Goal: Transaction & Acquisition: Obtain resource

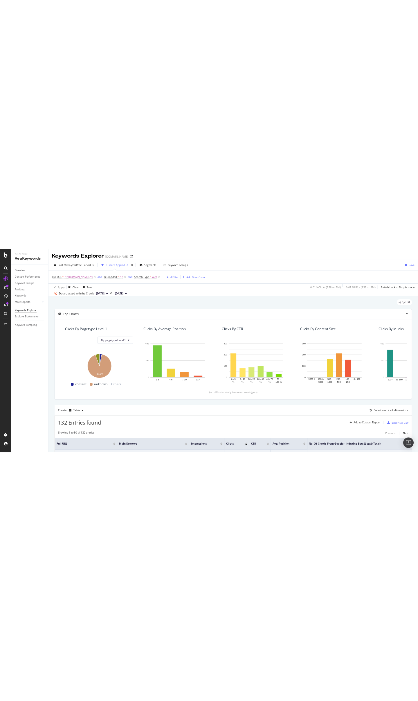
scroll to position [115, 0]
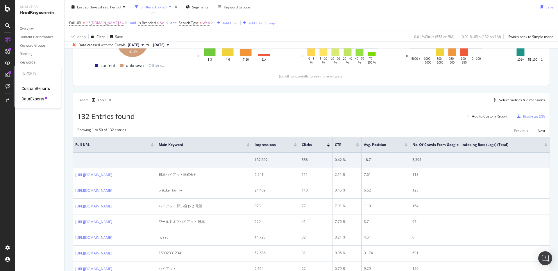
click at [30, 98] on div "DataExports" at bounding box center [32, 99] width 23 height 6
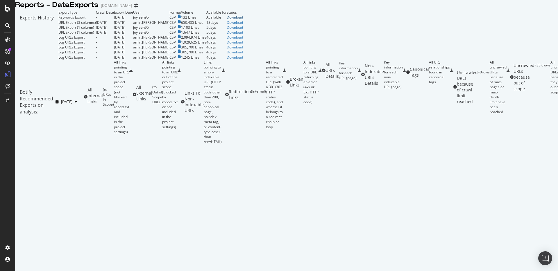
click at [243, 20] on div "Download" at bounding box center [235, 17] width 16 height 5
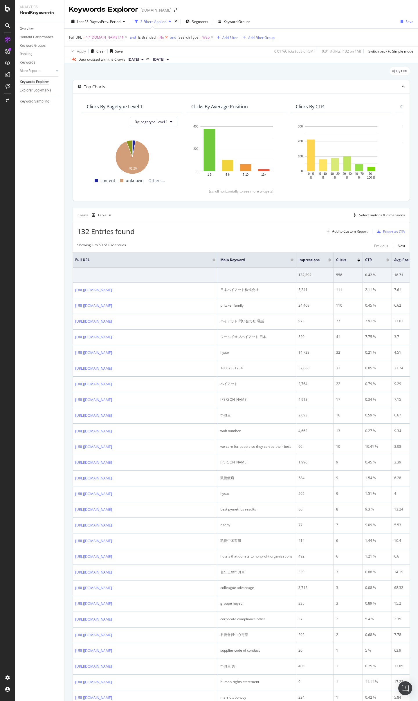
click at [165, 37] on icon at bounding box center [166, 38] width 5 height 6
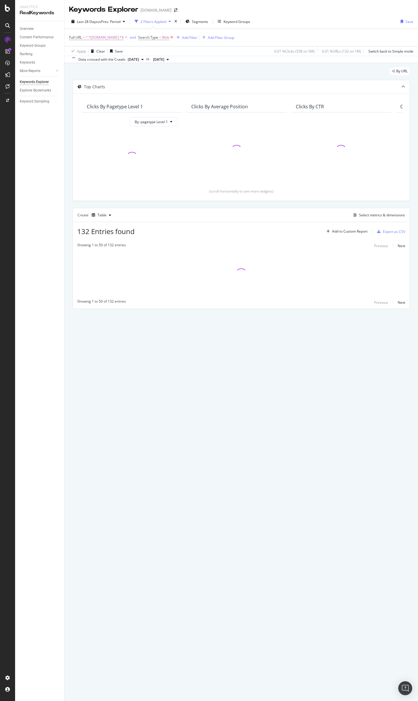
click at [169, 37] on icon at bounding box center [171, 38] width 5 height 6
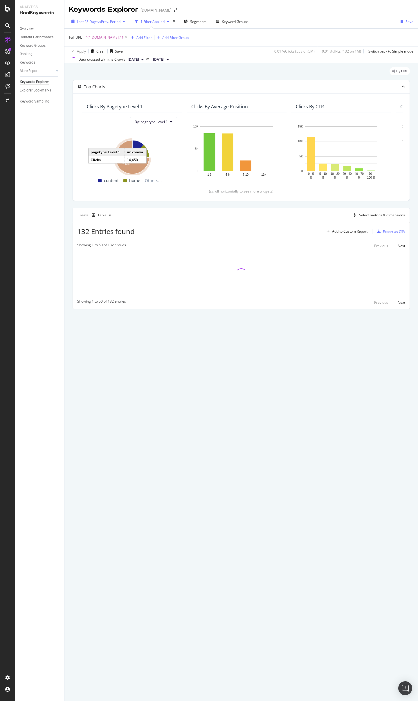
click at [101, 26] on div "Last 28 Days vs Prev. Period" at bounding box center [98, 21] width 58 height 9
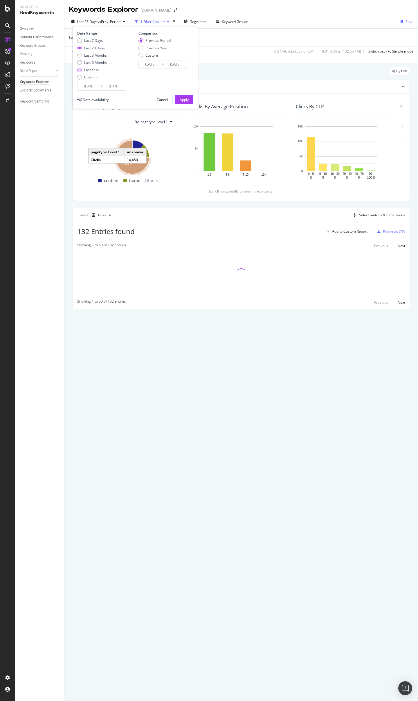
click at [82, 71] on div "Last Year" at bounding box center [92, 69] width 30 height 5
type input "[DATE]"
click at [189, 99] on button "Apply" at bounding box center [184, 99] width 18 height 9
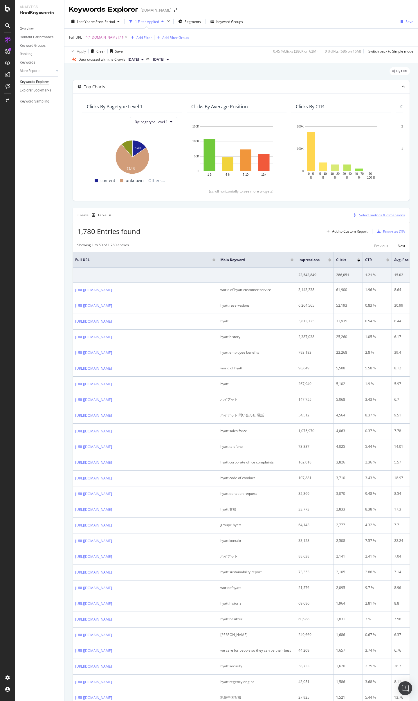
click at [382, 215] on div "Select metrics & dimensions" at bounding box center [382, 215] width 46 height 5
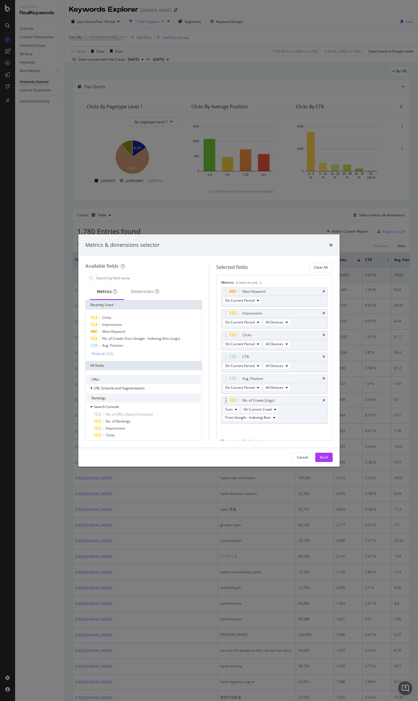
click at [323, 271] on div "No. of Crawls (Logs)" at bounding box center [275, 401] width 106 height 8
click at [323, 271] on icon "times" at bounding box center [324, 400] width 3 height 3
click at [323, 271] on icon "times" at bounding box center [324, 378] width 3 height 3
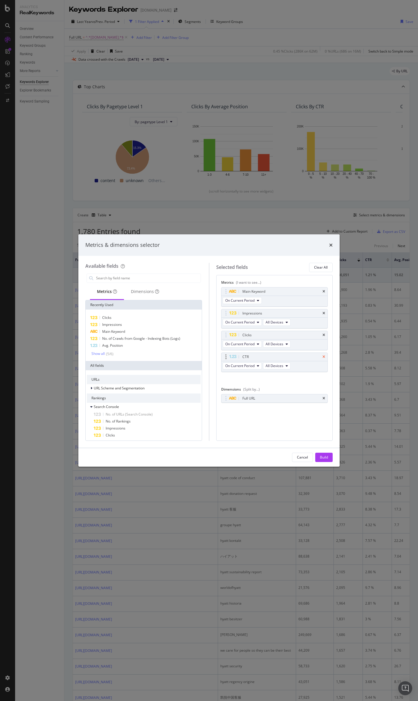
click at [324, 271] on icon "times" at bounding box center [324, 356] width 3 height 3
click at [326, 271] on div "Build" at bounding box center [324, 457] width 8 height 5
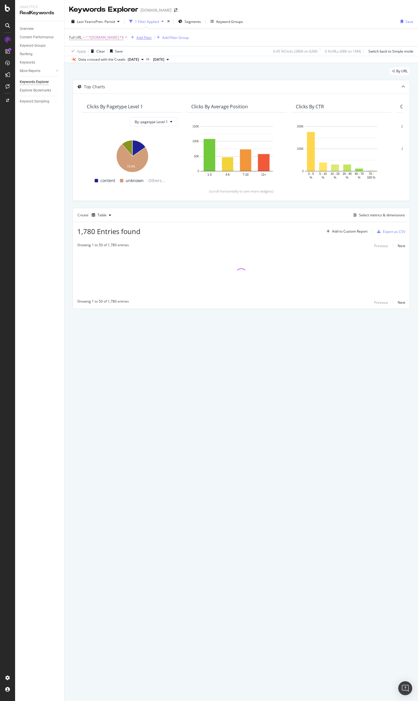
click at [140, 37] on div "Add Filter" at bounding box center [144, 37] width 15 height 5
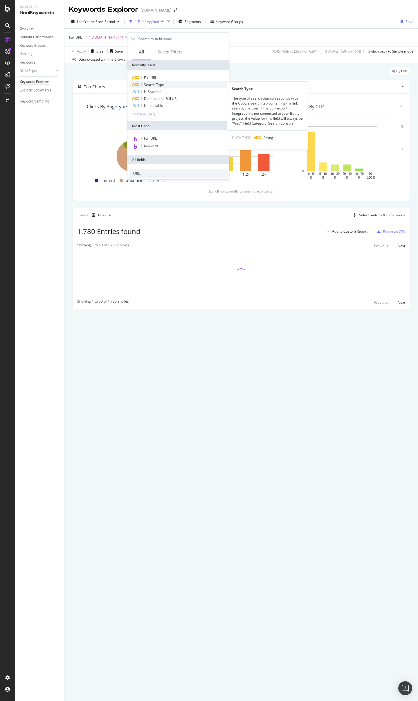
click at [162, 87] on span "Search Type" at bounding box center [154, 84] width 20 height 5
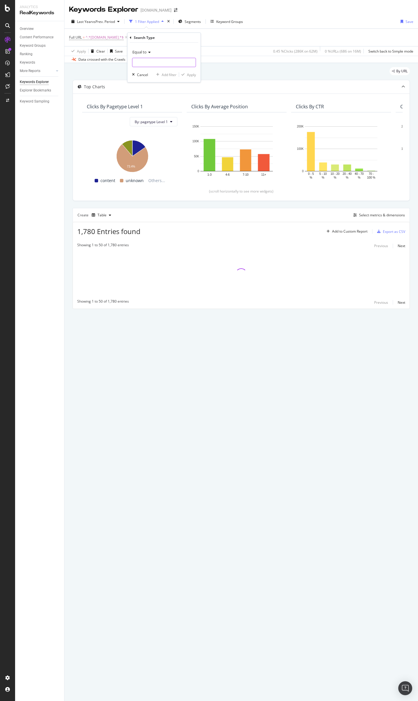
click at [145, 64] on input "text" at bounding box center [163, 62] width 63 height 9
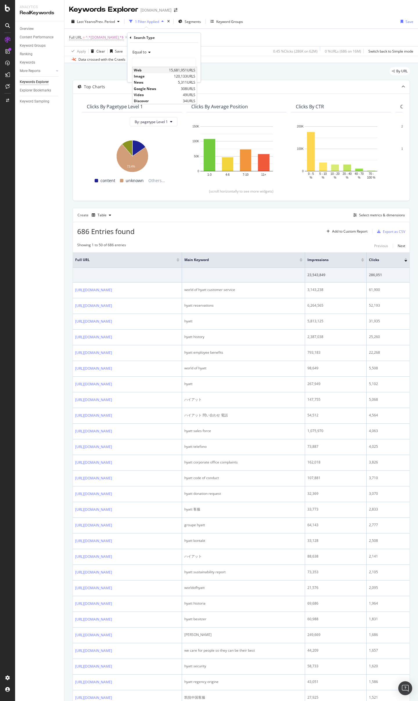
click at [145, 68] on span "Web" at bounding box center [151, 70] width 34 height 5
type input "Web"
click at [191, 77] on div "Apply" at bounding box center [191, 74] width 9 height 5
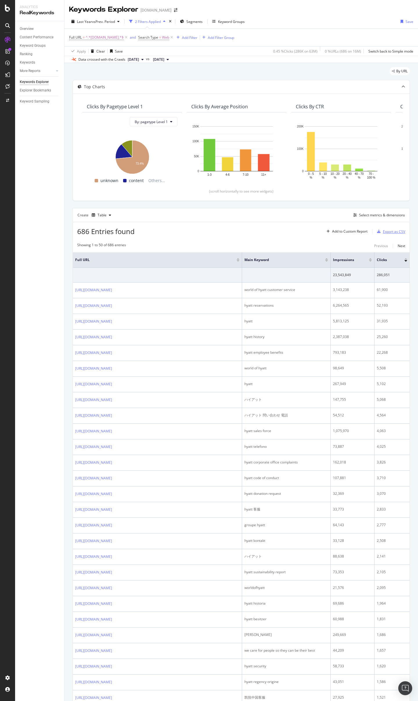
click at [392, 233] on div "Export as CSV" at bounding box center [394, 231] width 22 height 5
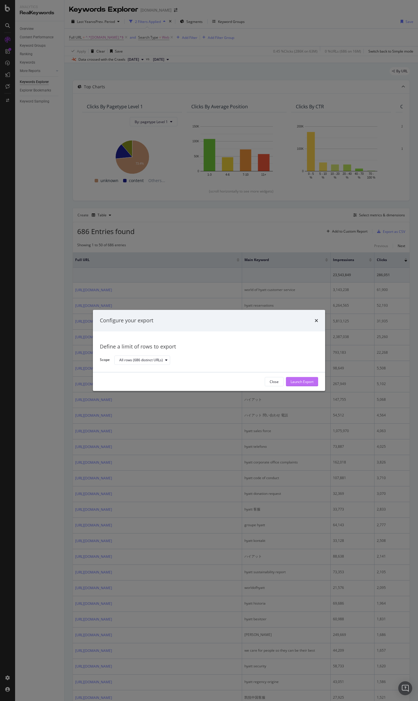
click at [302, 271] on div "Launch Export" at bounding box center [302, 381] width 23 height 5
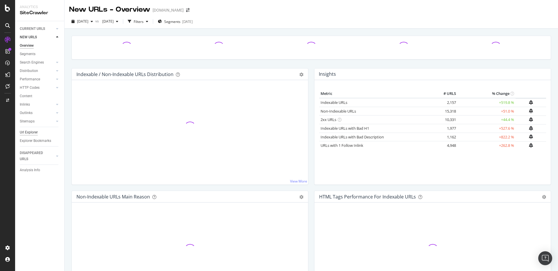
click at [28, 131] on div "Url Explorer" at bounding box center [29, 133] width 18 height 6
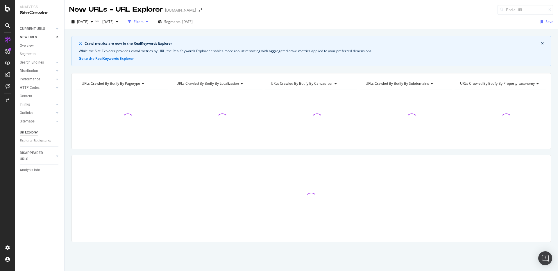
click at [144, 23] on div "Filters" at bounding box center [139, 21] width 10 height 5
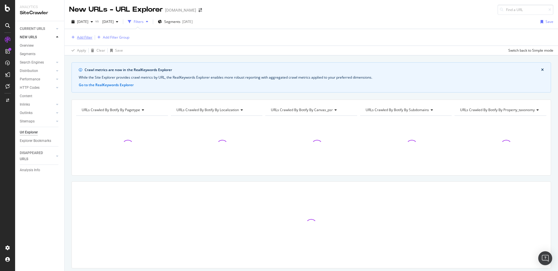
click at [82, 40] on button "Add Filter" at bounding box center [80, 37] width 23 height 7
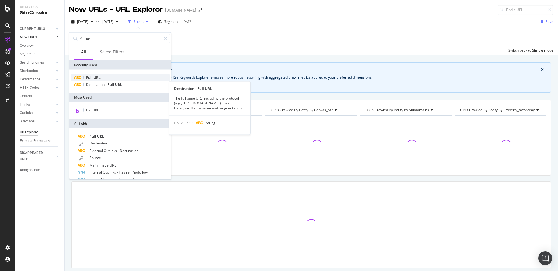
type input "full url"
click at [98, 79] on span "URL" at bounding box center [97, 77] width 7 height 5
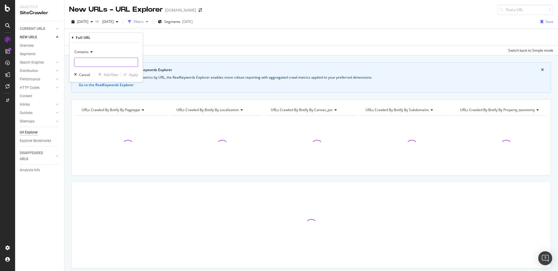
click at [92, 64] on input "text" at bounding box center [105, 62] width 63 height 9
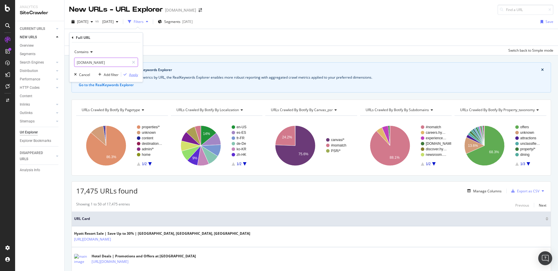
type input "about.hyatt.com"
click at [133, 76] on div "Apply" at bounding box center [133, 74] width 9 height 5
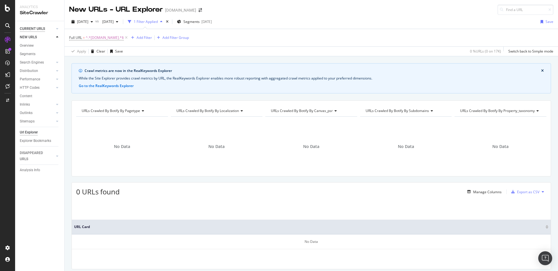
click at [31, 28] on div "CURRENT URLS" at bounding box center [32, 29] width 25 height 6
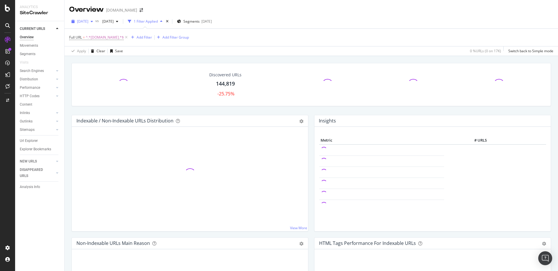
click at [87, 19] on span "2025 Sep. 23rd" at bounding box center [82, 21] width 11 height 5
click at [94, 42] on div "[DATE]" at bounding box center [93, 42] width 31 height 5
click at [39, 139] on link "Url Explorer" at bounding box center [40, 141] width 40 height 6
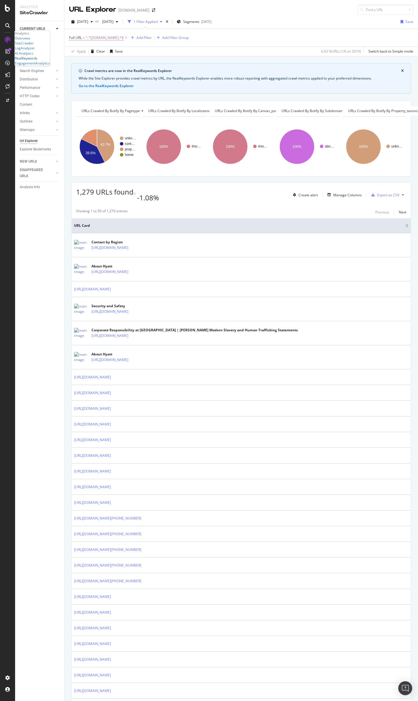
click at [31, 61] on div "RealKeywords" at bounding box center [26, 58] width 23 height 5
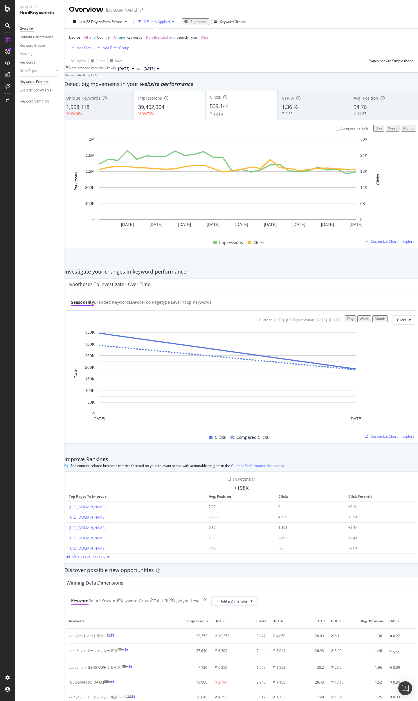
click at [34, 83] on div "Keywords Explorer" at bounding box center [34, 82] width 29 height 6
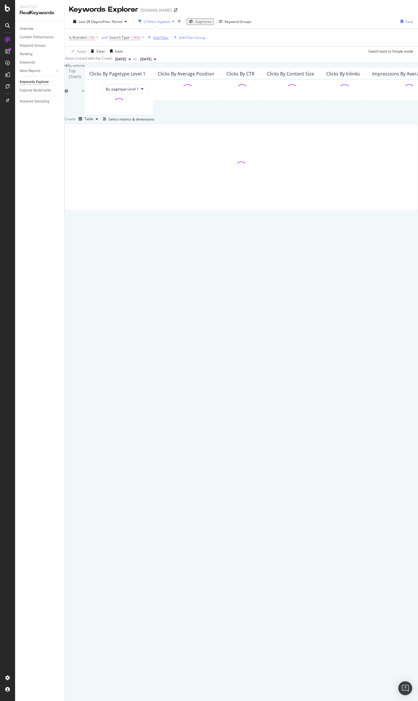
click at [152, 38] on div "button" at bounding box center [150, 37] width 8 height 3
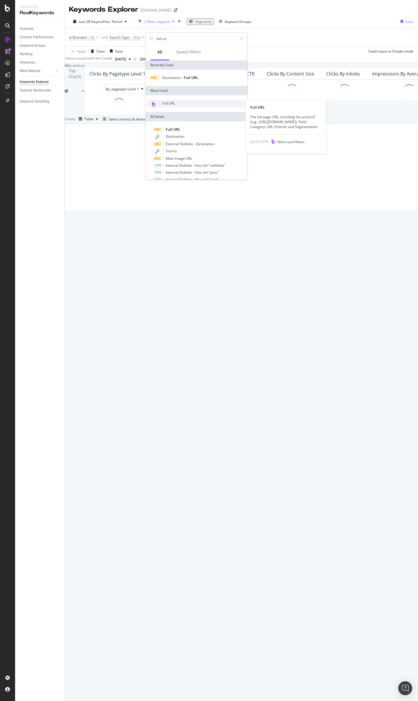
type input "full url"
click at [182, 103] on div "Full URL" at bounding box center [196, 104] width 99 height 8
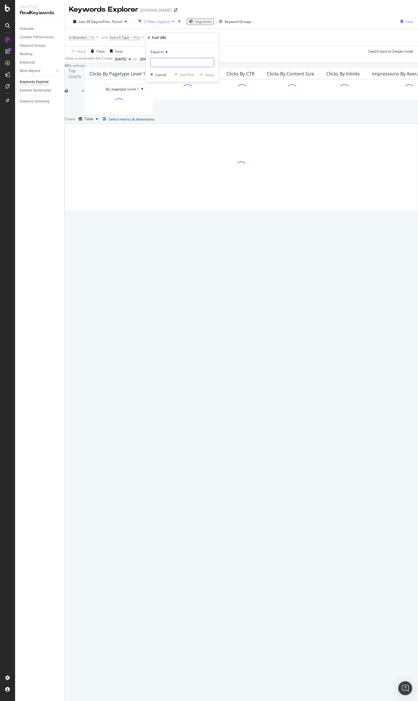
click at [165, 65] on input "text" at bounding box center [182, 62] width 63 height 9
click at [159, 51] on span "Equal to" at bounding box center [157, 51] width 13 height 5
click at [163, 110] on span "Contains" at bounding box center [160, 109] width 14 height 5
click at [163, 62] on input "text" at bounding box center [182, 62] width 63 height 9
type input "about.hyatt.com"
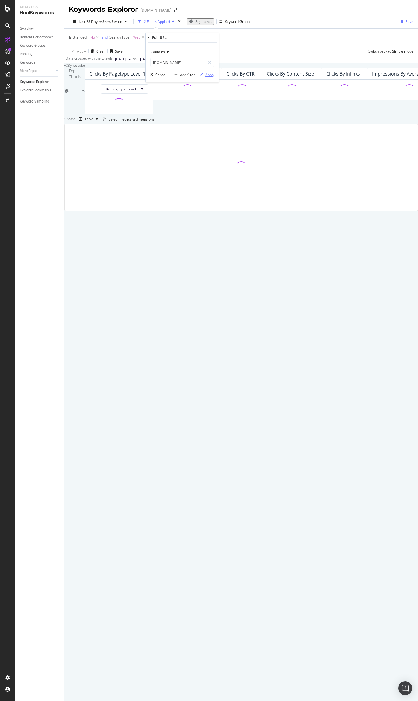
click at [210, 74] on div "Apply" at bounding box center [209, 74] width 9 height 5
click at [376, 124] on div "Create Table Select metrics & dimensions" at bounding box center [241, 118] width 354 height 9
click at [155, 122] on div "Select metrics & dimensions" at bounding box center [132, 119] width 46 height 5
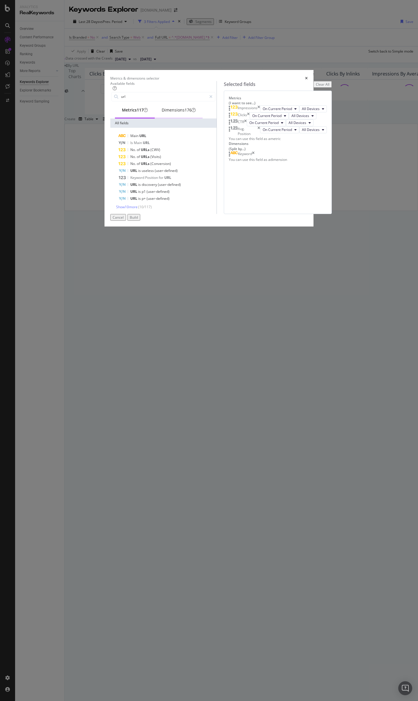
click at [162, 113] on div "Dimensions 176" at bounding box center [179, 110] width 34 height 6
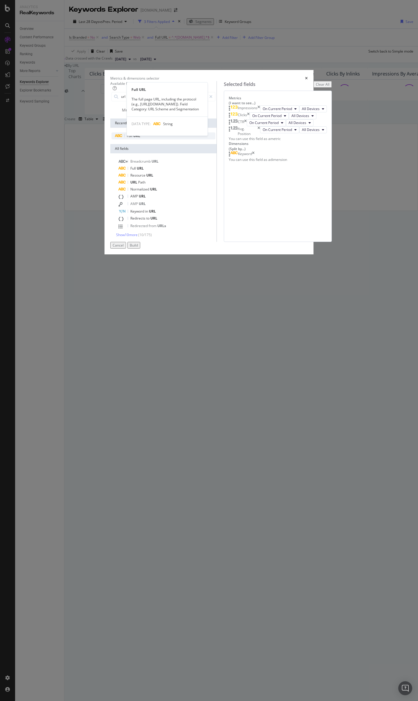
click at [133, 138] on span "URL" at bounding box center [136, 135] width 7 height 5
drag, startPoint x: 225, startPoint y: 410, endPoint x: 225, endPoint y: 395, distance: 15.7
click at [225, 271] on body "Analytics RealKeywords Overview Content Performance Keyword Groups Ranking Keyw…" at bounding box center [209, 350] width 418 height 701
click at [108, 271] on div "117 metrics match your search" at bounding box center [117, 280] width 60 height 10
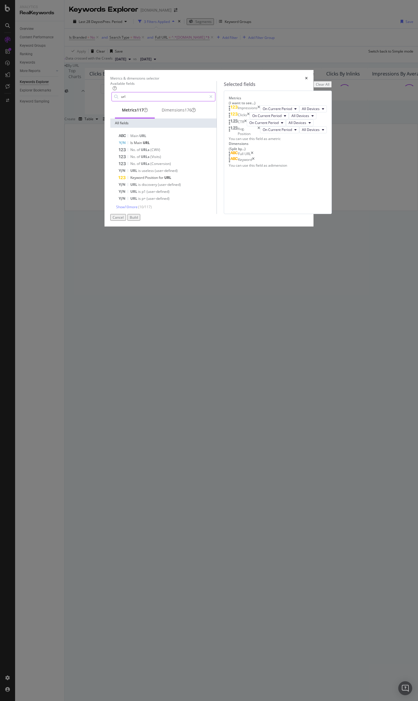
click at [167, 101] on input "url" at bounding box center [164, 96] width 86 height 9
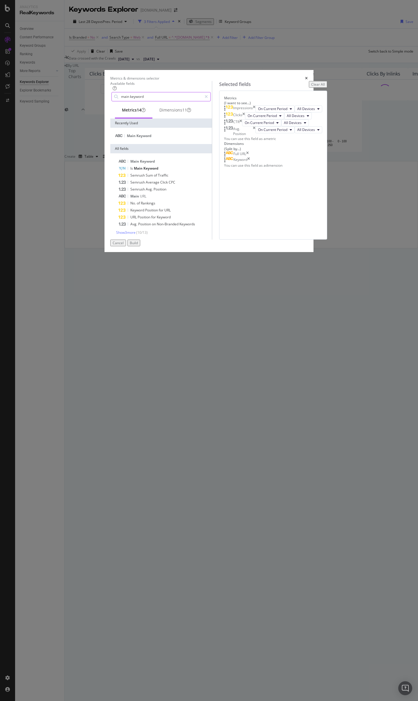
type input "main keyword"
click at [250, 163] on icon "times" at bounding box center [248, 160] width 3 height 6
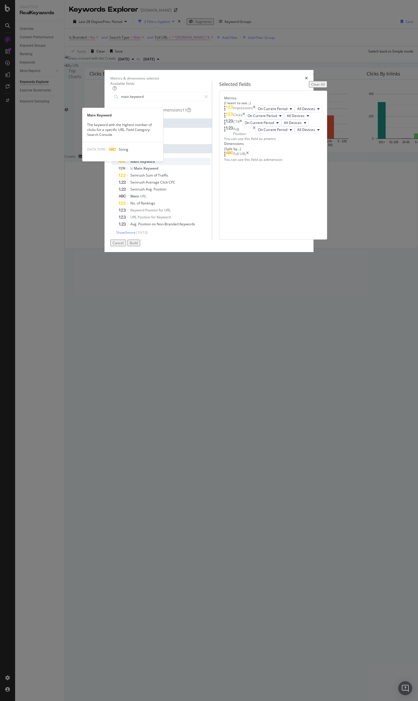
click at [138, 165] on div "Main Keyword" at bounding box center [165, 161] width 92 height 7
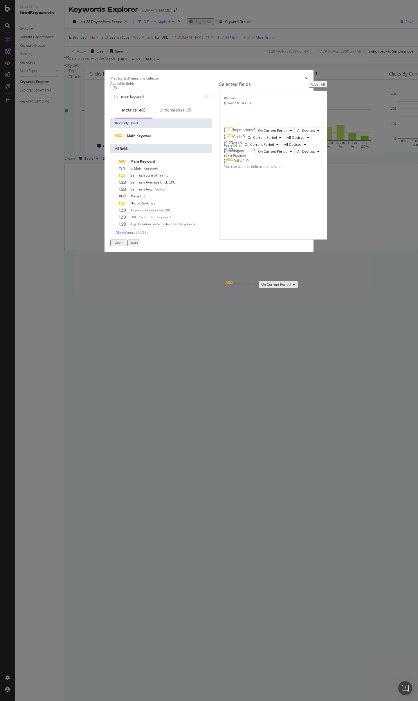
drag, startPoint x: 227, startPoint y: 379, endPoint x: 229, endPoint y: 286, distance: 93.3
click at [229, 271] on body "Analytics RealKeywords Overview Content Performance Keyword Groups Ranking Keyw…" at bounding box center [209, 350] width 418 height 701
click at [256, 143] on icon "times" at bounding box center [254, 138] width 3 height 10
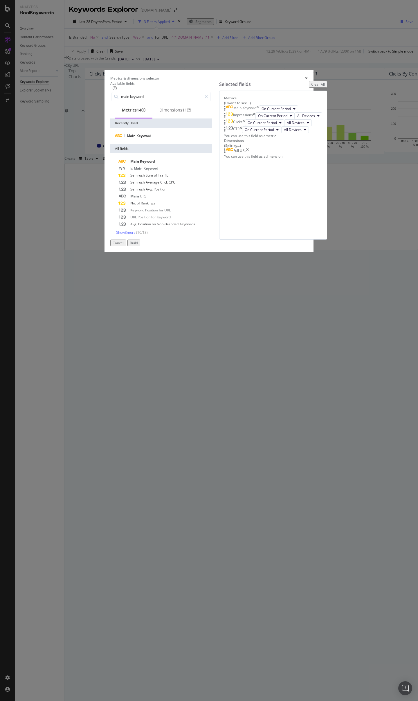
click at [242, 133] on div "CTR" at bounding box center [233, 129] width 18 height 7
click at [242, 133] on icon "times" at bounding box center [241, 129] width 3 height 7
click at [138, 245] on div "Build" at bounding box center [134, 243] width 8 height 5
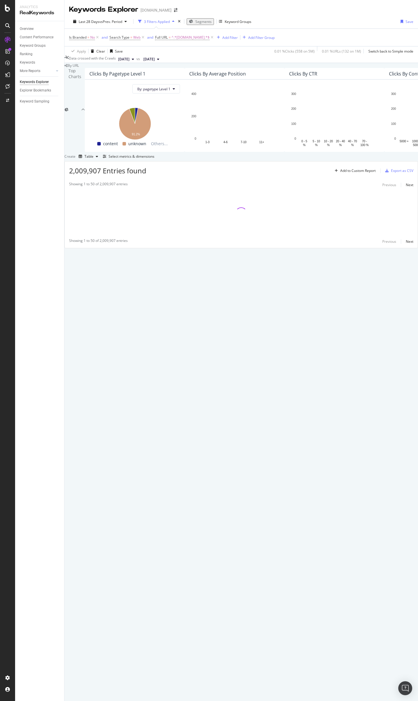
click at [104, 28] on div "Last 28 Days vs Prev. Period 3 Filters Applied Segments Keyword Groups Save" at bounding box center [241, 23] width 354 height 12
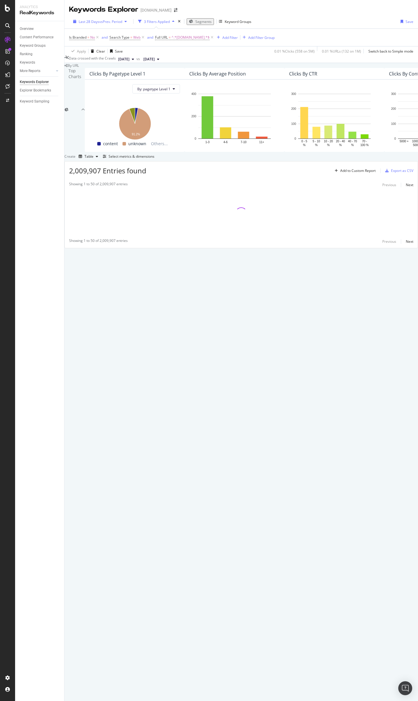
click at [103, 23] on span "vs Prev. Period" at bounding box center [110, 21] width 23 height 5
click at [118, 48] on div "Last Year" at bounding box center [118, 43] width 0 height 10
type input "[DATE]"
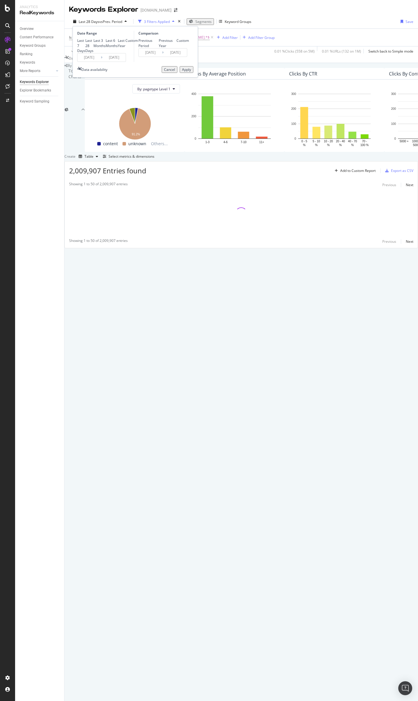
click at [185, 72] on div "Apply" at bounding box center [186, 69] width 9 height 5
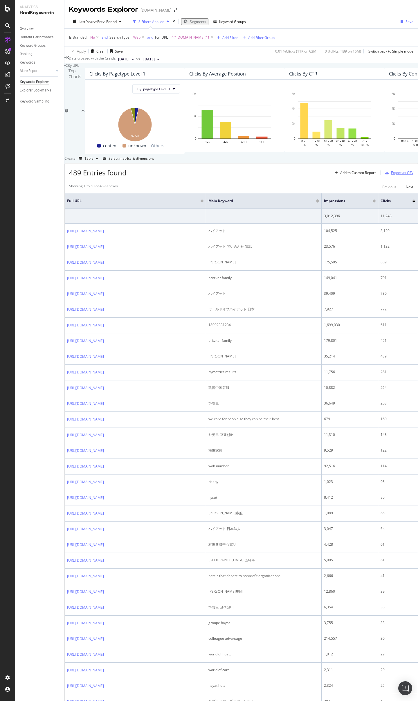
click at [383, 175] on div "button" at bounding box center [387, 172] width 8 height 3
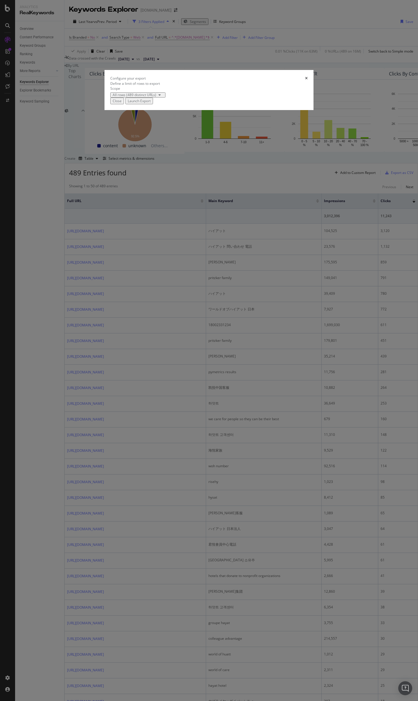
click at [151, 103] on div "Launch Export" at bounding box center [139, 100] width 23 height 5
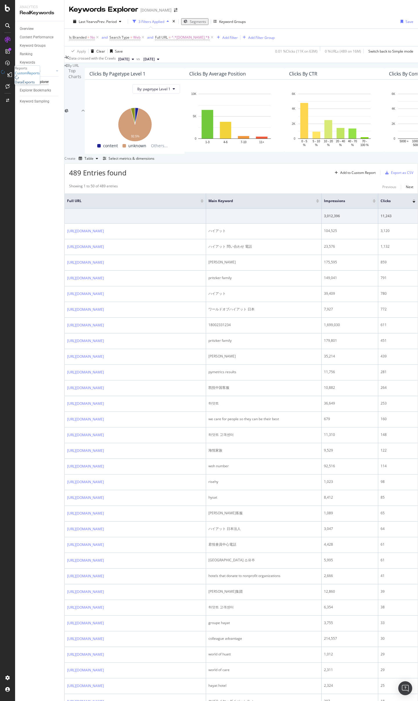
click at [27, 85] on div "DataExports" at bounding box center [25, 82] width 20 height 5
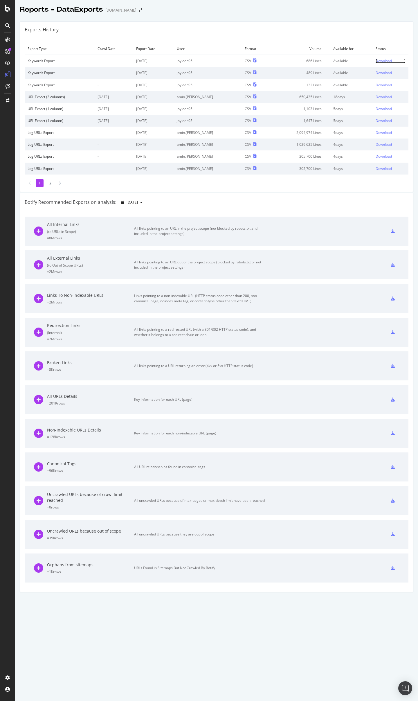
click at [376, 62] on div "Download" at bounding box center [384, 60] width 16 height 5
click at [377, 62] on div "Download" at bounding box center [384, 60] width 16 height 5
